Goal: Information Seeking & Learning: Learn about a topic

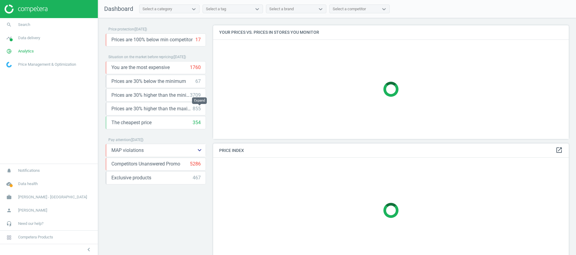
scroll to position [126, 0]
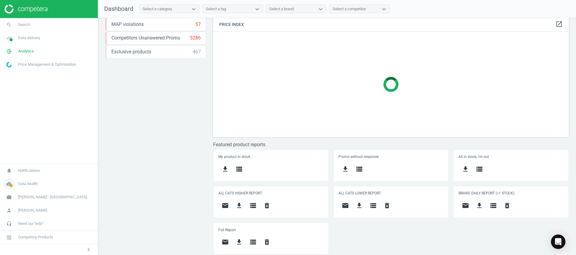
click at [10, 185] on span at bounding box center [11, 185] width 3 height 3
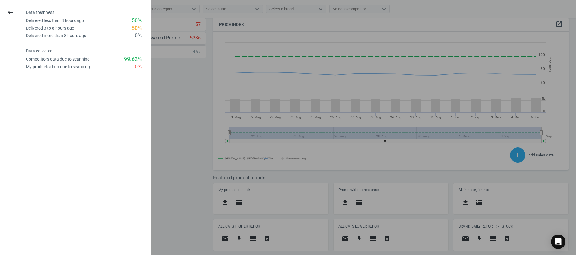
scroll to position [153, 363]
click at [11, 10] on icon "keyboard_backspace" at bounding box center [10, 12] width 7 height 7
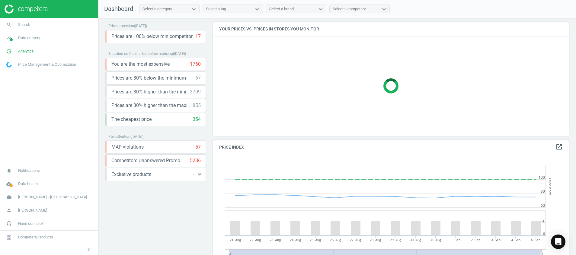
scroll to position [0, 0]
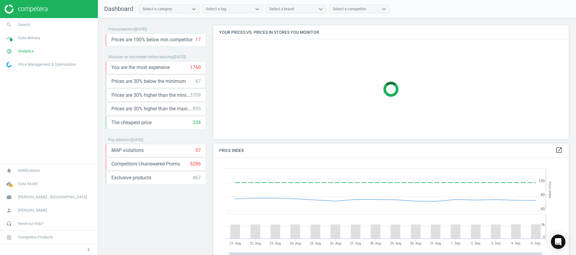
click at [31, 6] on img at bounding box center [26, 9] width 43 height 9
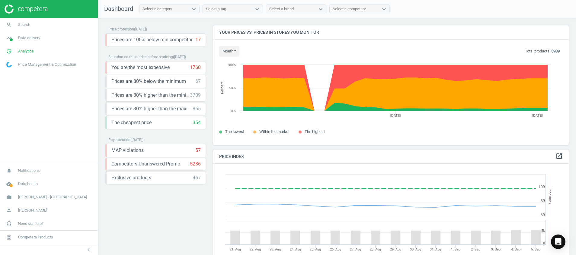
click at [45, 9] on img at bounding box center [26, 9] width 43 height 9
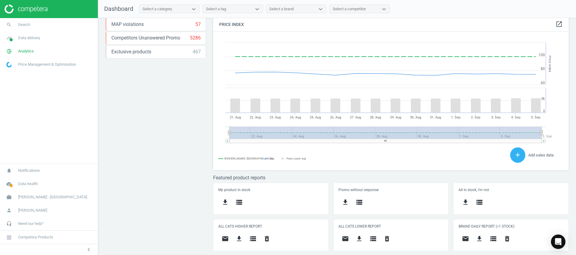
scroll to position [134, 363]
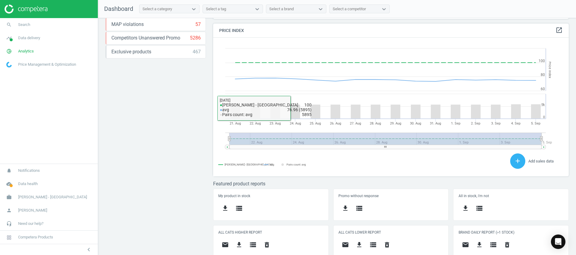
click at [173, 212] on div "Price protection ( [DATE] ) Prices are 100% below min competitor 17 keyboard_ar…" at bounding box center [337, 138] width 478 height 240
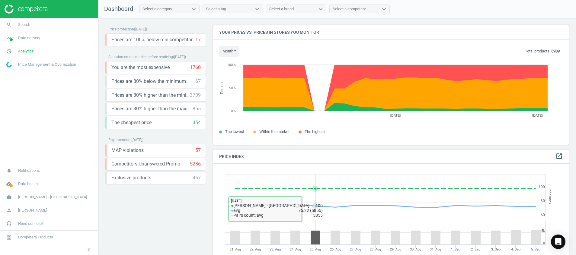
scroll to position [136, 0]
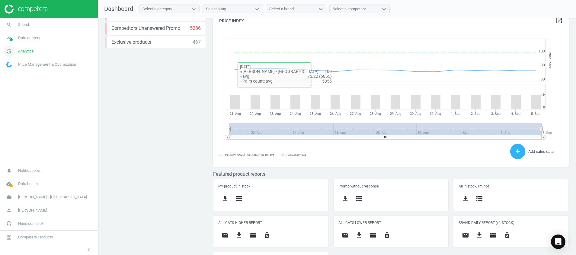
click at [22, 53] on span "Analytics" at bounding box center [26, 51] width 16 height 5
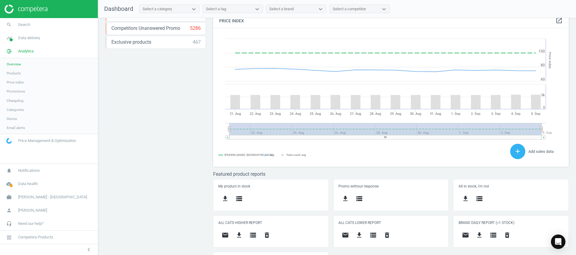
click at [11, 73] on span "Products" at bounding box center [14, 73] width 14 height 5
